Goal: Information Seeking & Learning: Learn about a topic

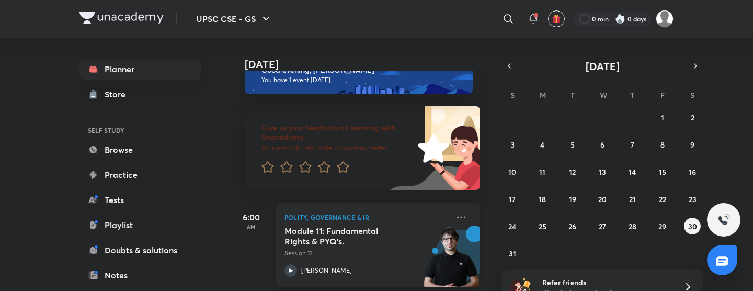
scroll to position [30, 0]
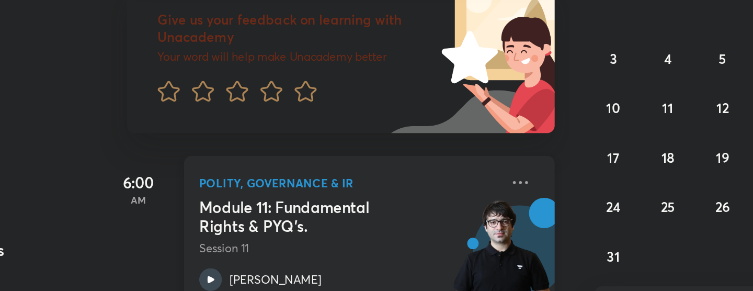
click at [325, 231] on h5 "Module 11: Fundamental Rights & PYQ’s." at bounding box center [349, 231] width 130 height 21
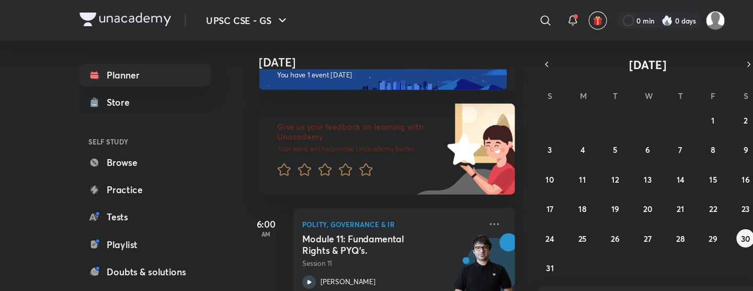
scroll to position [12, 0]
